Goal: Information Seeking & Learning: Learn about a topic

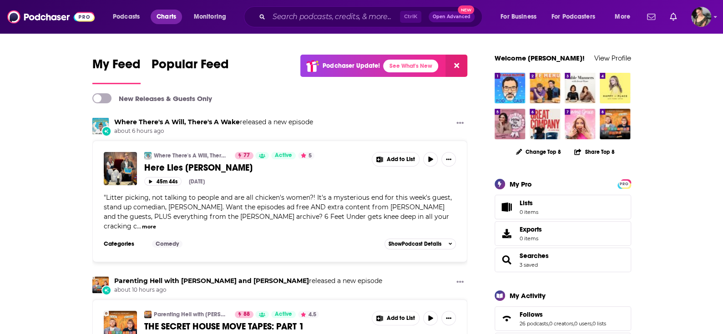
click at [164, 12] on span "Charts" at bounding box center [167, 16] width 20 height 13
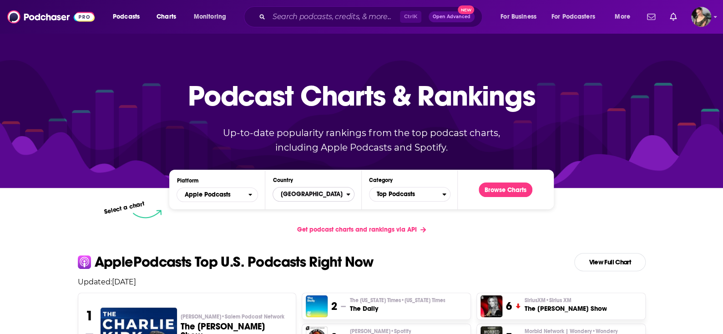
click at [314, 193] on span "[GEOGRAPHIC_DATA]" at bounding box center [309, 194] width 73 height 15
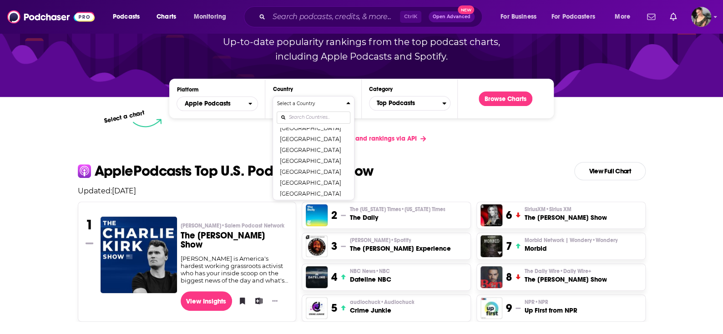
scroll to position [705, 0]
click at [230, 96] on span "Apple Podcasts" at bounding box center [212, 103] width 71 height 15
click at [233, 103] on span "Apple Podcasts" at bounding box center [212, 103] width 71 height 15
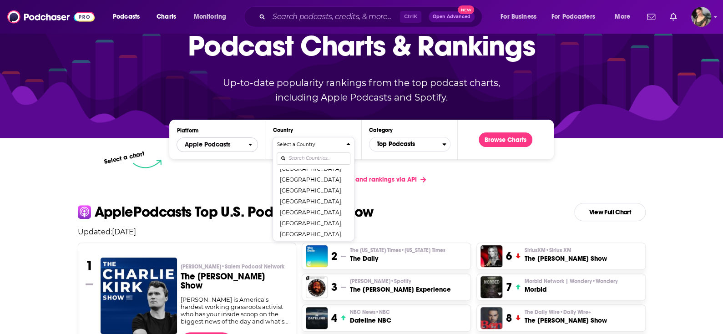
scroll to position [0, 0]
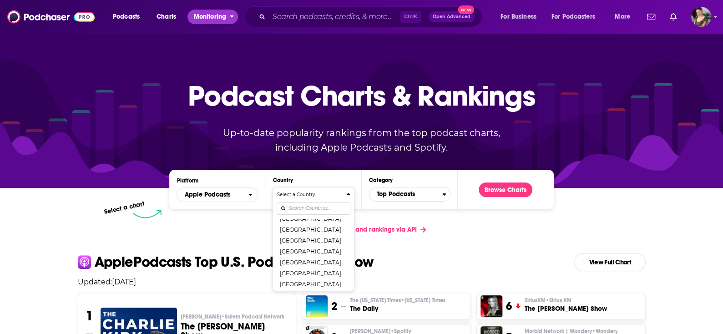
click at [198, 22] on span "Monitoring" at bounding box center [210, 16] width 32 height 13
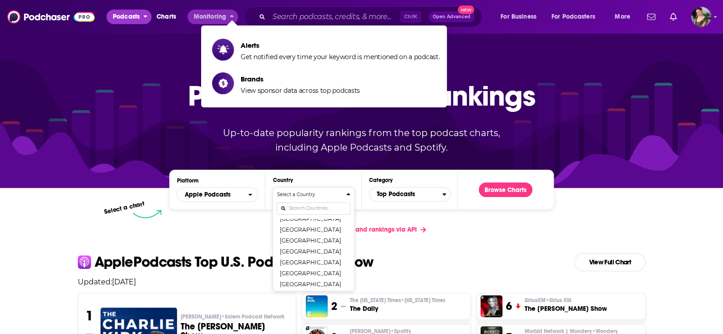
click at [136, 18] on span "Podcasts" at bounding box center [126, 16] width 27 height 13
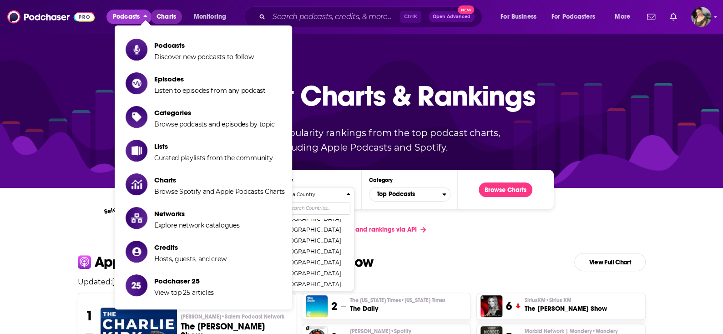
click at [161, 20] on span "Charts" at bounding box center [167, 16] width 20 height 13
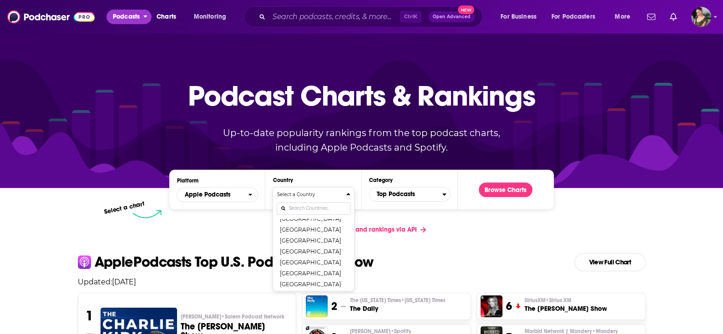
click at [138, 19] on span "Podcasts" at bounding box center [126, 16] width 27 height 13
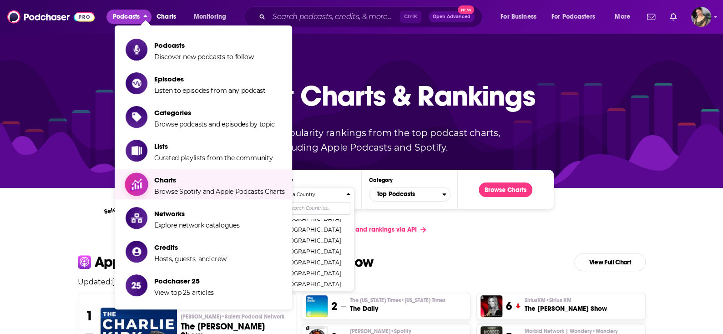
click at [208, 183] on span "Charts Browse Spotify and Apple Podcasts Charts" at bounding box center [219, 184] width 131 height 23
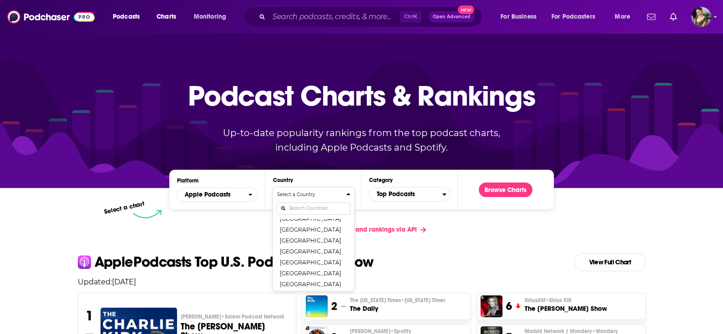
click at [460, 237] on div "Get podcast charts and rankings via API" at bounding box center [362, 229] width 583 height 22
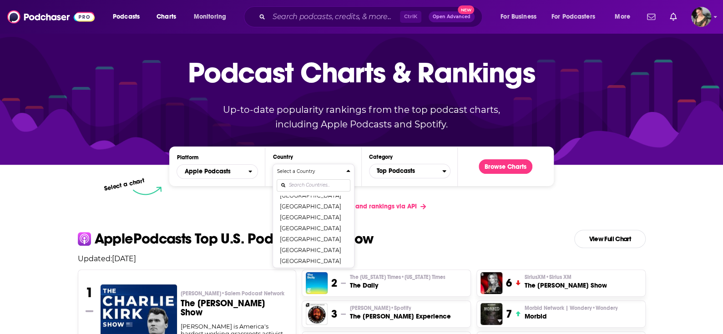
scroll to position [46, 0]
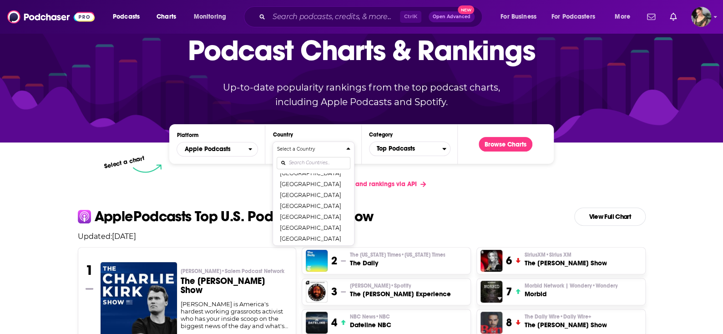
click at [354, 151] on button "Select a Country [GEOGRAPHIC_DATA] [GEOGRAPHIC_DATA] [GEOGRAPHIC_DATA] [GEOGRAP…" at bounding box center [313, 194] width 81 height 104
click at [350, 148] on icon "Countries" at bounding box center [348, 149] width 4 height 6
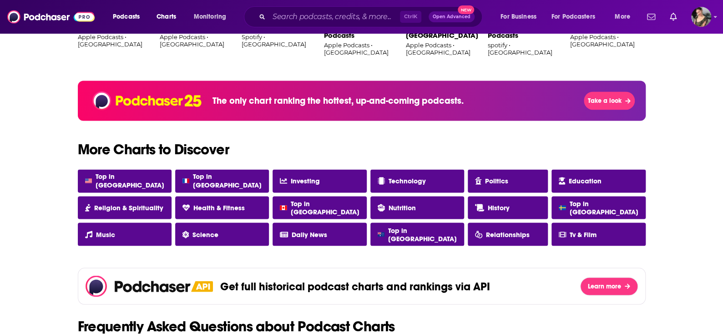
scroll to position [683, 0]
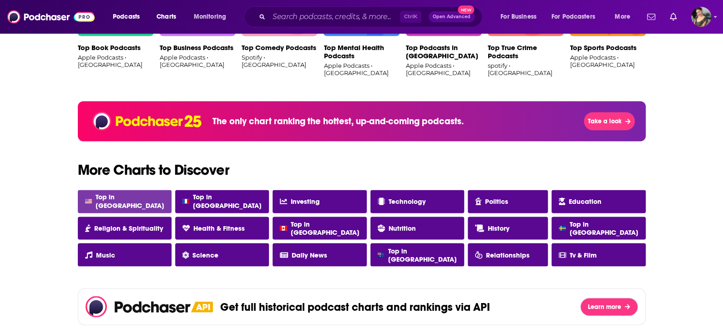
click at [163, 199] on link "Top in [GEOGRAPHIC_DATA]" at bounding box center [125, 201] width 94 height 23
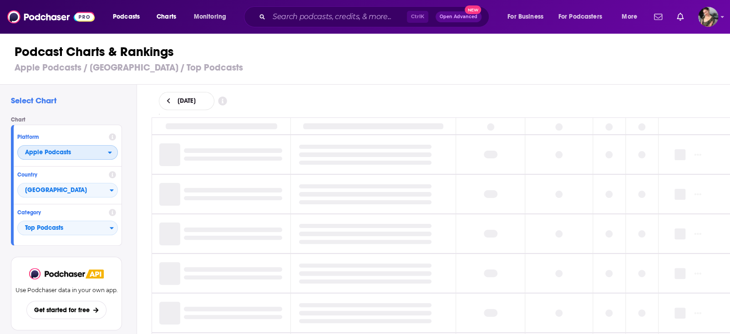
click at [96, 155] on span "Apple Podcasts" at bounding box center [63, 152] width 90 height 15
click at [97, 154] on span "Apple Podcasts" at bounding box center [63, 152] width 90 height 15
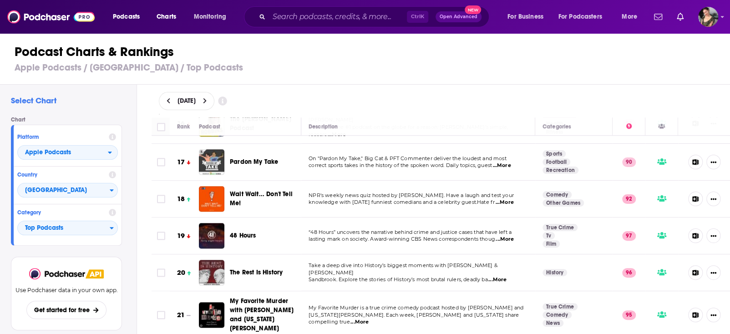
scroll to position [637, 0]
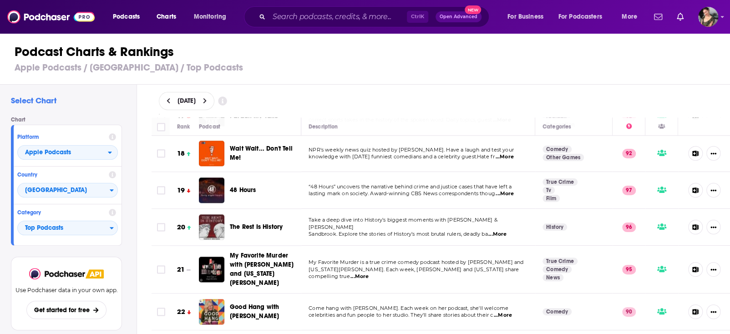
click at [503, 231] on span "...More" at bounding box center [497, 234] width 18 height 7
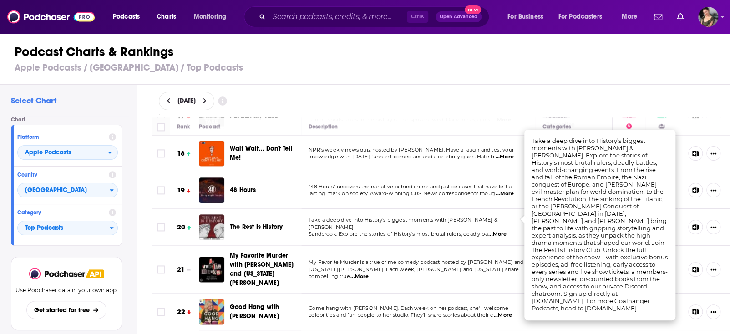
click at [503, 231] on span "...More" at bounding box center [497, 234] width 18 height 7
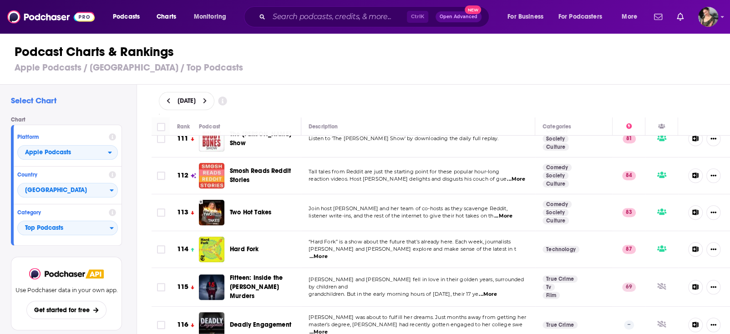
scroll to position [4149, 0]
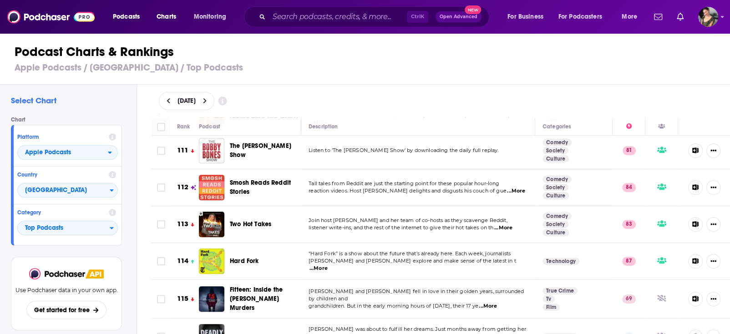
click at [505, 224] on span "...More" at bounding box center [503, 227] width 18 height 7
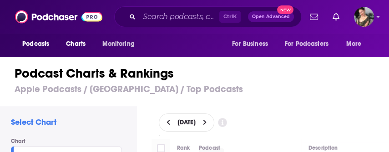
scroll to position [5744, 0]
